Goal: Browse casually: Explore the website without a specific task or goal

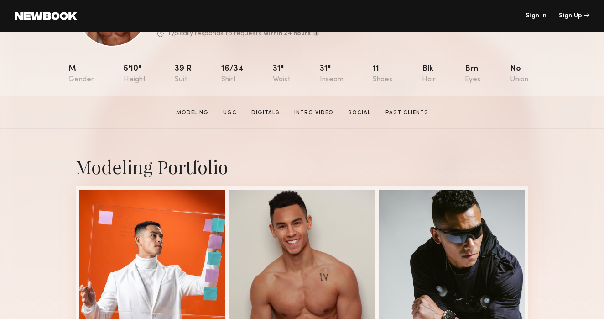
scroll to position [227, 0]
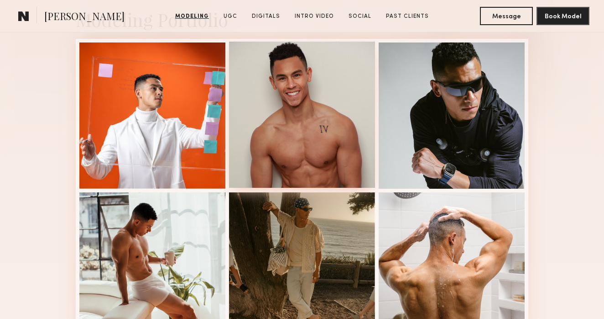
click at [303, 130] on div at bounding box center [302, 115] width 146 height 146
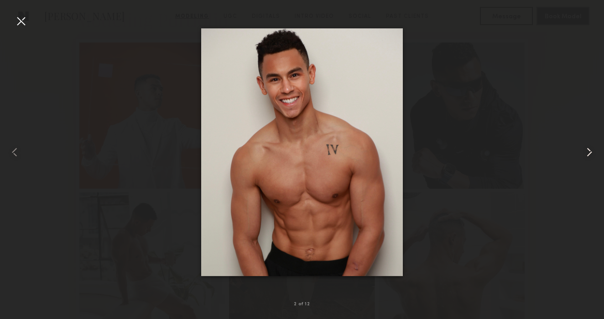
click at [588, 155] on common-icon at bounding box center [589, 152] width 15 height 15
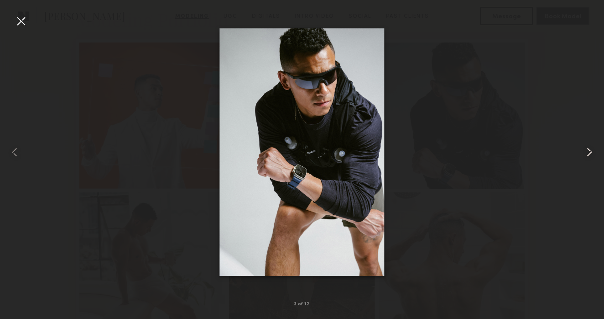
click at [589, 155] on common-icon at bounding box center [589, 152] width 15 height 15
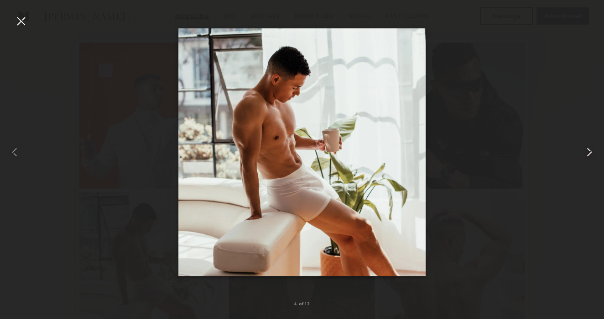
click at [589, 155] on common-icon at bounding box center [589, 152] width 15 height 15
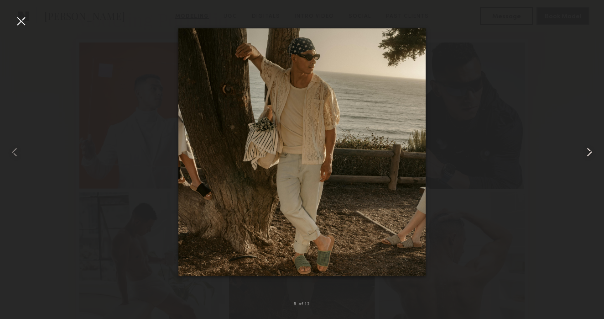
click at [589, 155] on common-icon at bounding box center [589, 152] width 15 height 15
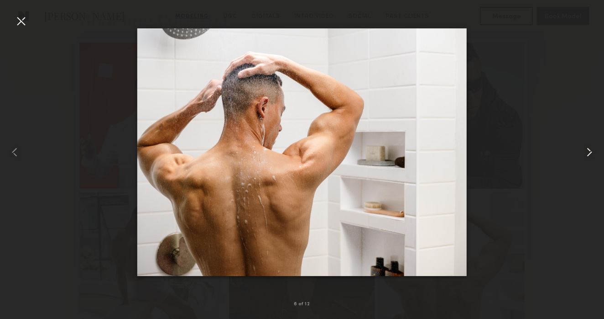
click at [589, 155] on common-icon at bounding box center [589, 152] width 15 height 15
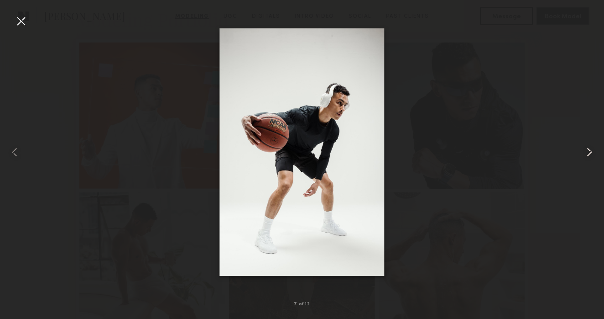
click at [589, 155] on common-icon at bounding box center [589, 152] width 15 height 15
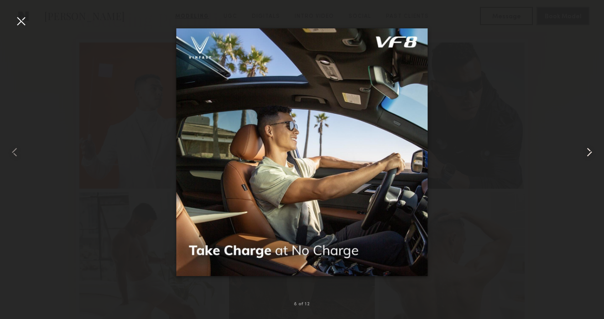
click at [589, 155] on common-icon at bounding box center [589, 152] width 15 height 15
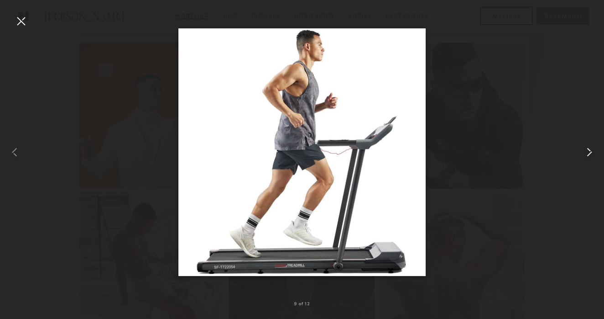
click at [589, 155] on common-icon at bounding box center [589, 152] width 15 height 15
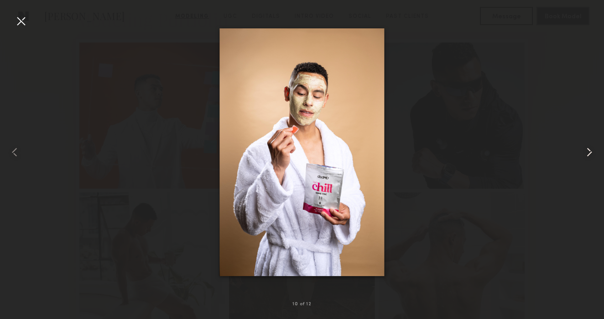
click at [589, 155] on common-icon at bounding box center [589, 152] width 15 height 15
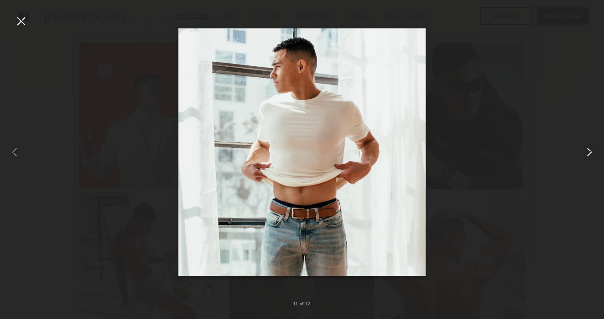
click at [589, 151] on common-icon at bounding box center [589, 152] width 15 height 15
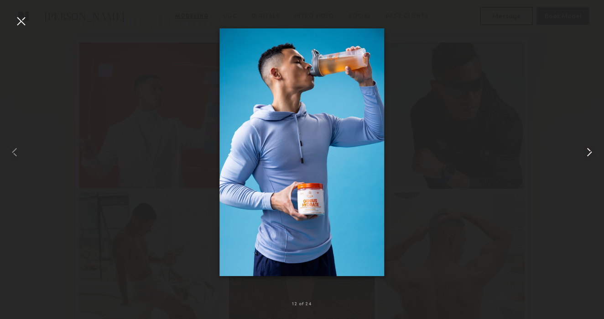
click at [589, 151] on common-icon at bounding box center [589, 152] width 15 height 15
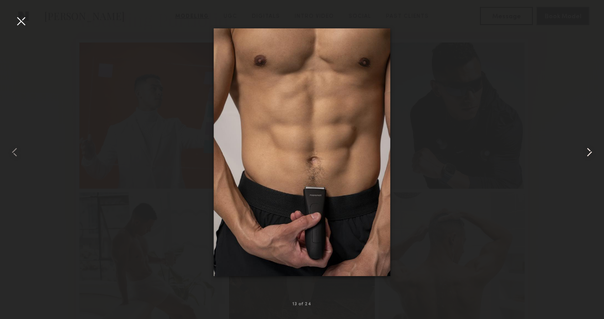
click at [589, 151] on common-icon at bounding box center [589, 152] width 15 height 15
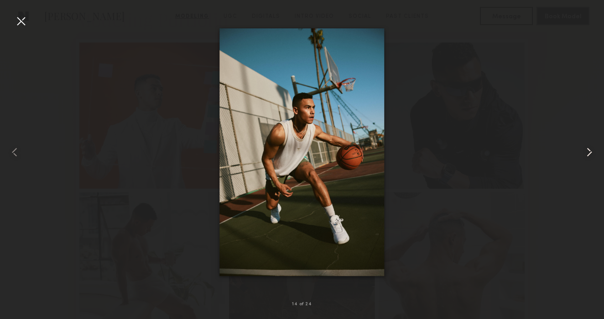
click at [589, 151] on common-icon at bounding box center [589, 152] width 15 height 15
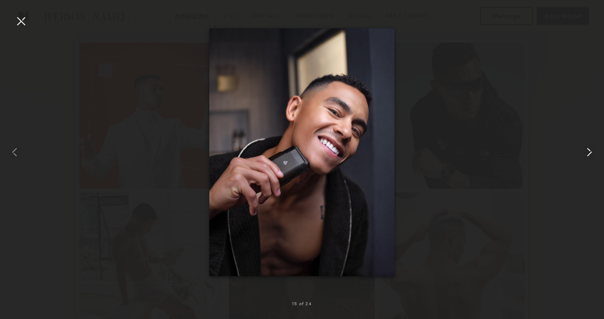
click at [589, 151] on common-icon at bounding box center [589, 152] width 15 height 15
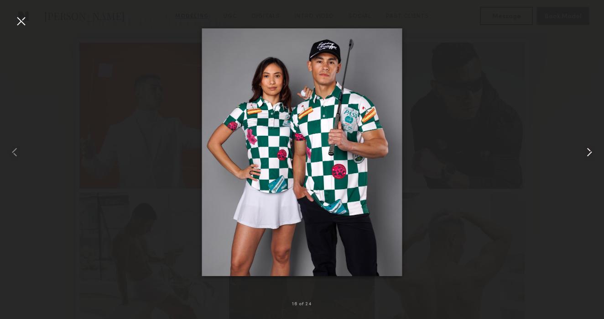
click at [589, 151] on common-icon at bounding box center [589, 152] width 15 height 15
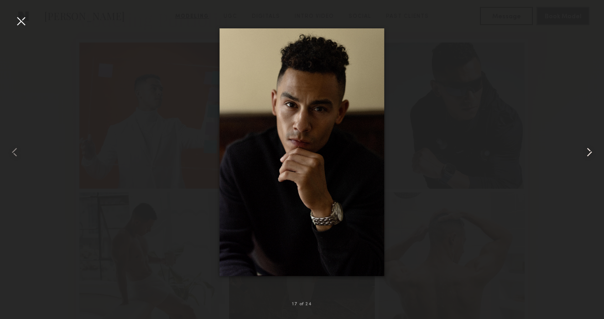
click at [588, 154] on common-icon at bounding box center [589, 152] width 15 height 15
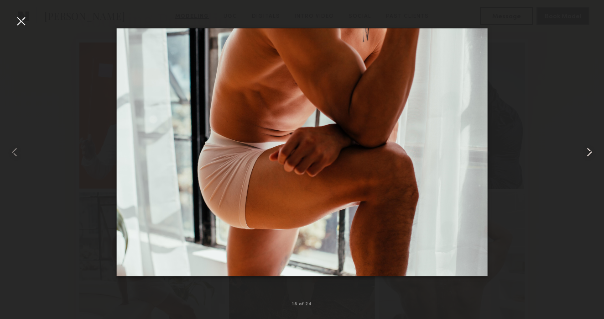
click at [588, 154] on common-icon at bounding box center [589, 152] width 15 height 15
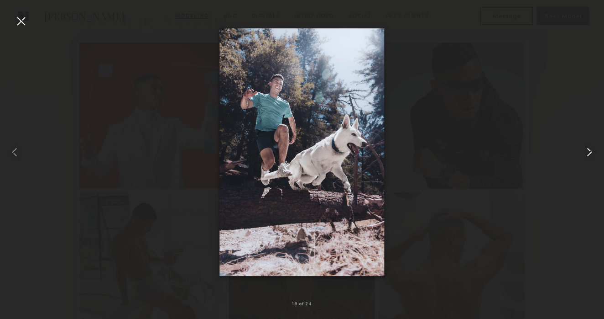
click at [588, 154] on common-icon at bounding box center [589, 152] width 15 height 15
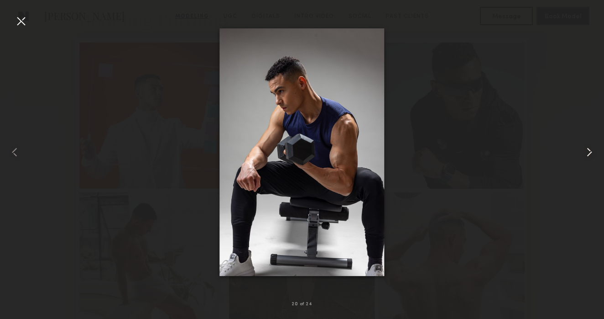
click at [588, 154] on common-icon at bounding box center [589, 152] width 15 height 15
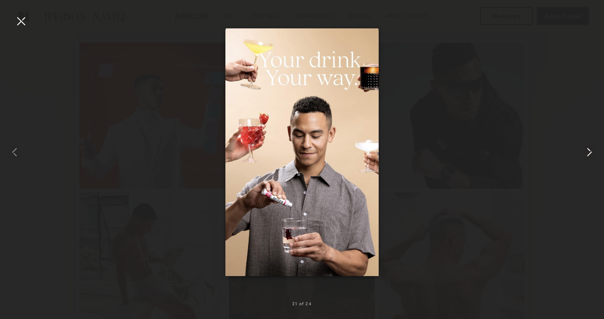
click at [588, 154] on common-icon at bounding box center [589, 152] width 15 height 15
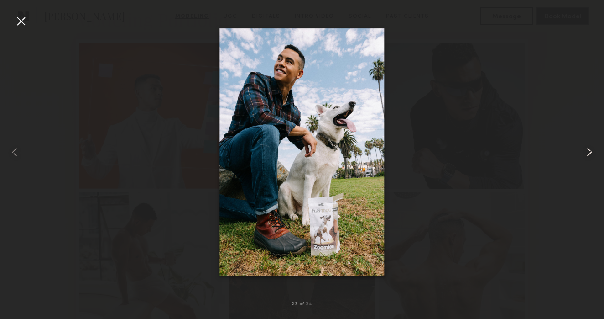
click at [588, 154] on common-icon at bounding box center [589, 152] width 15 height 15
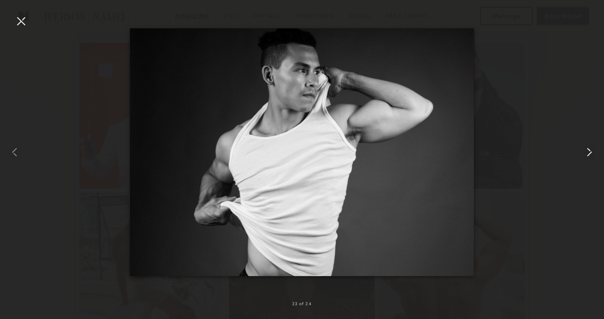
click at [588, 155] on common-icon at bounding box center [589, 152] width 15 height 15
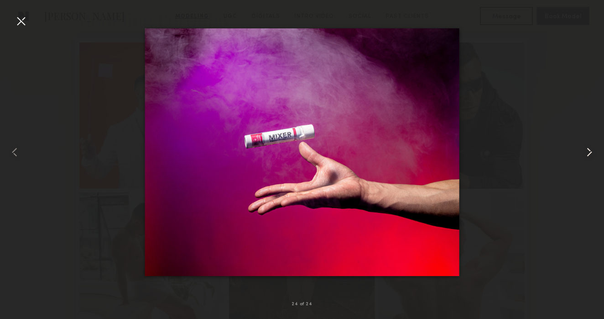
click at [588, 155] on common-icon at bounding box center [589, 152] width 15 height 15
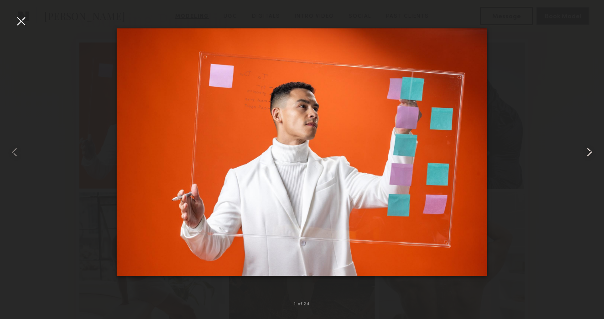
click at [588, 155] on common-icon at bounding box center [589, 152] width 15 height 15
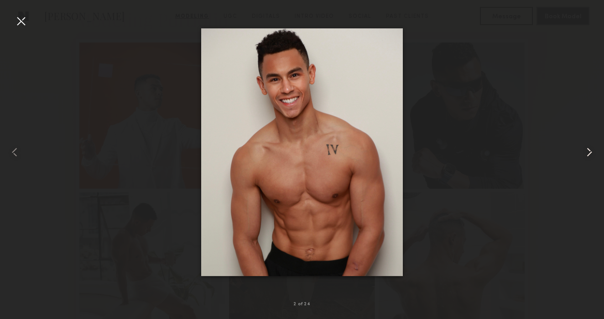
click at [588, 155] on common-icon at bounding box center [589, 152] width 15 height 15
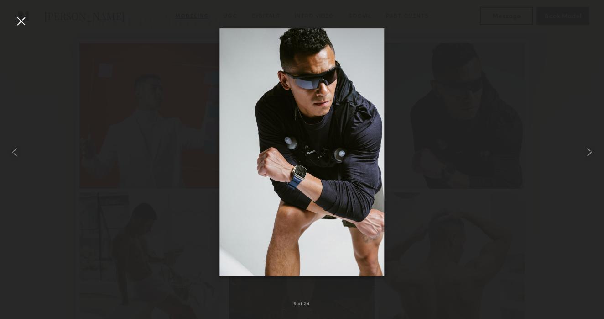
click at [19, 23] on div at bounding box center [21, 21] width 15 height 15
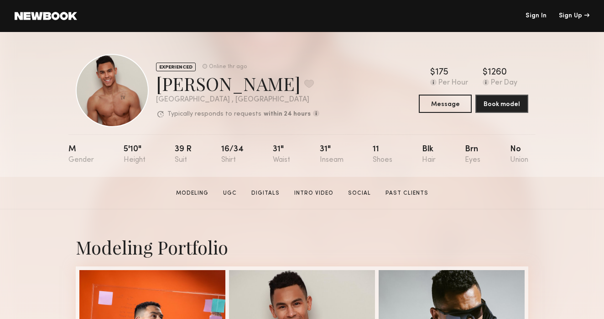
scroll to position [0, 0]
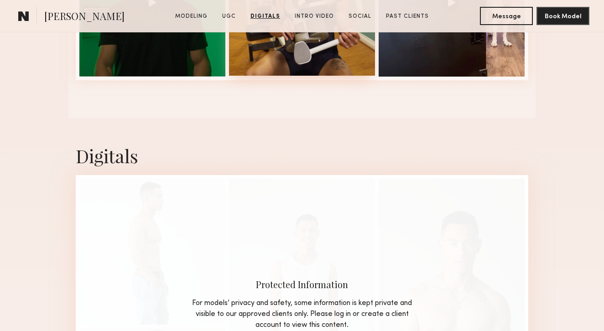
scroll to position [1208, 0]
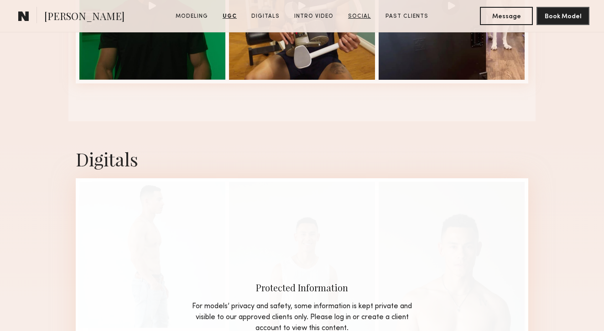
click at [363, 16] on link "Social" at bounding box center [360, 16] width 30 height 8
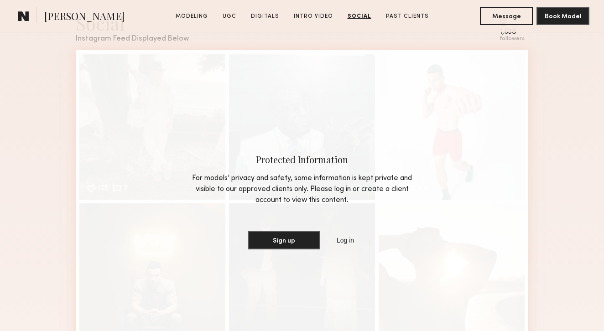
scroll to position [2068, 0]
